Goal: Transaction & Acquisition: Purchase product/service

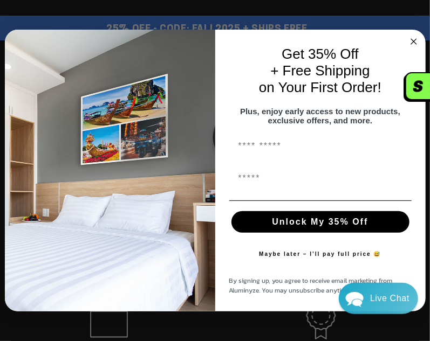
click at [412, 37] on circle "Close dialog" at bounding box center [413, 41] width 12 height 12
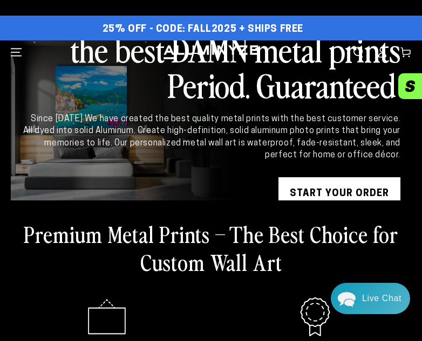
click at [14, 53] on icon "Menu" at bounding box center [16, 52] width 11 height 11
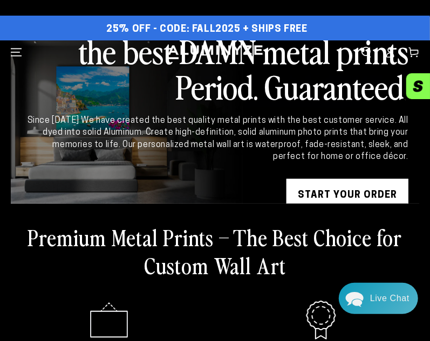
drag, startPoint x: 14, startPoint y: 53, endPoint x: 19, endPoint y: 63, distance: 11.6
click at [14, 53] on icon "Menu" at bounding box center [16, 53] width 6 height 6
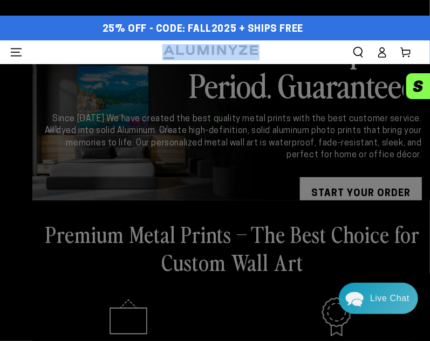
click at [17, 53] on icon "Menu" at bounding box center [16, 52] width 11 height 11
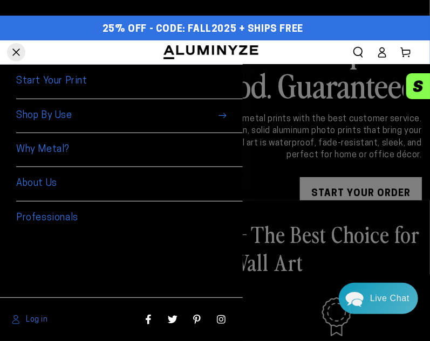
click at [86, 114] on span "Shop By Use" at bounding box center [129, 116] width 227 height 34
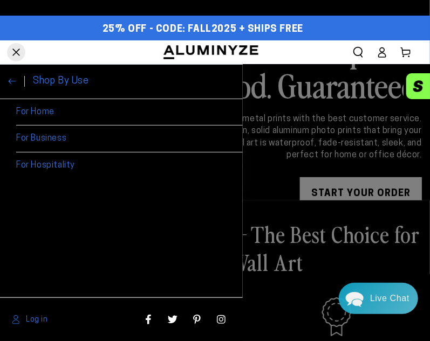
click at [56, 111] on link "For Home" at bounding box center [129, 112] width 227 height 27
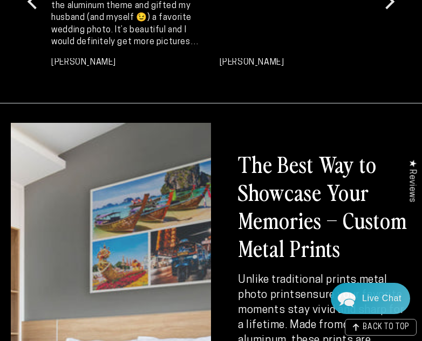
click at [304, 177] on h2 "The Best Way to Showcase Your Memories – Custom Metal Prints" at bounding box center [324, 206] width 173 height 112
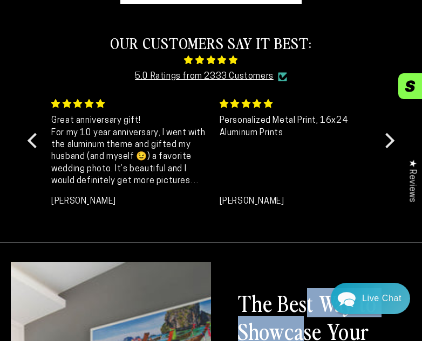
scroll to position [216, 0]
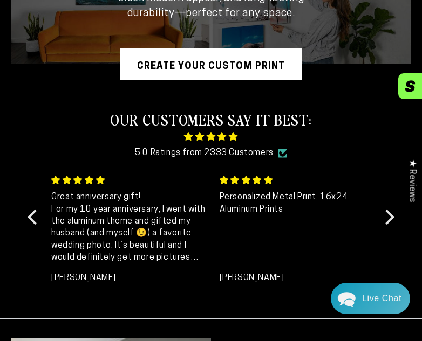
click at [190, 58] on link "Create Your Custom Print" at bounding box center [210, 64] width 181 height 32
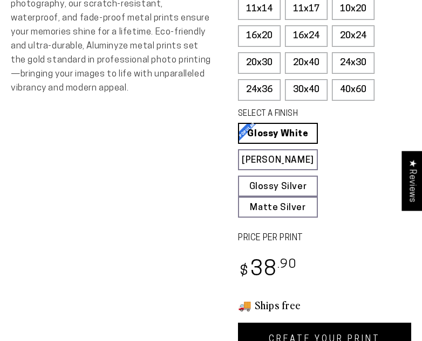
select select "**********"
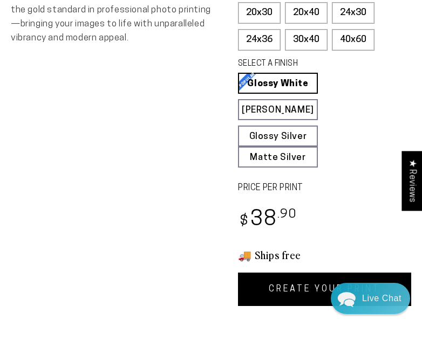
click at [312, 281] on link "CREATE YOUR PRINT" at bounding box center [324, 289] width 173 height 33
